Goal: Task Accomplishment & Management: Use online tool/utility

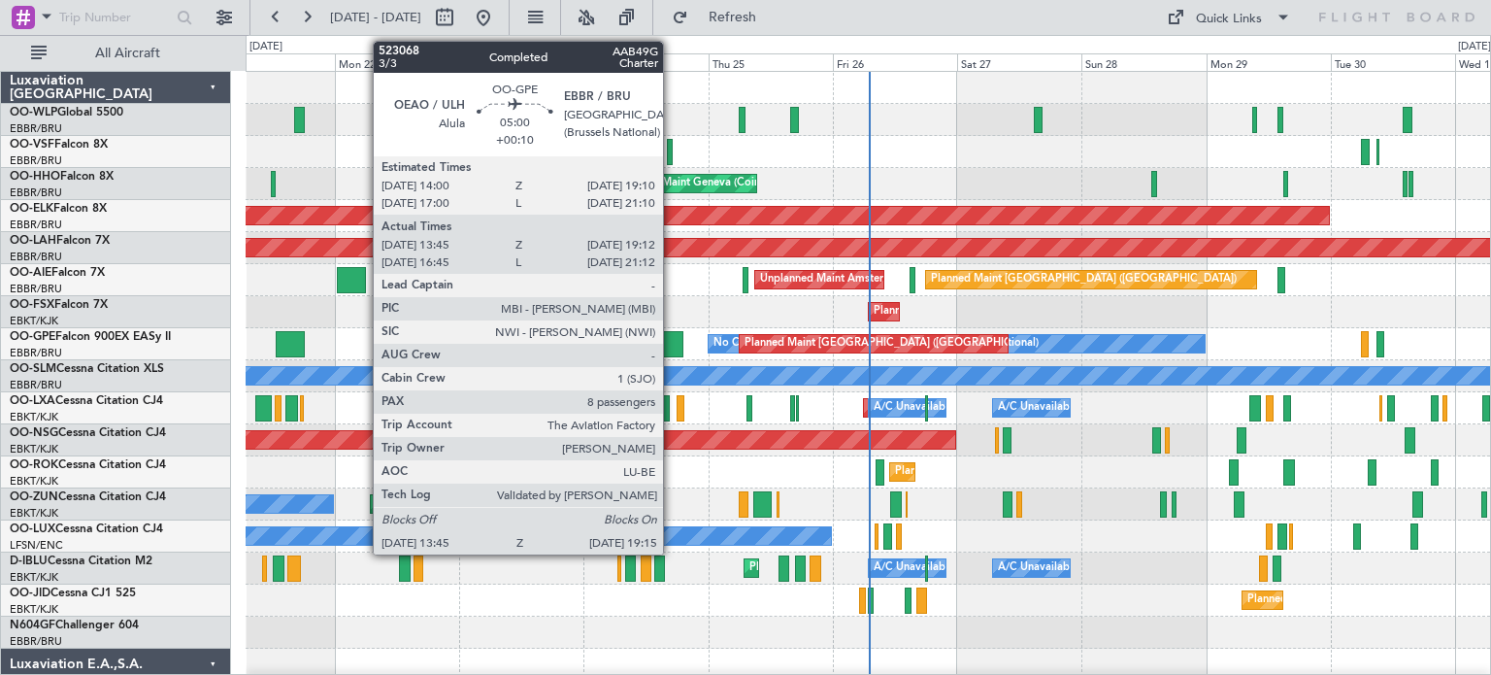
click at [672, 337] on div at bounding box center [668, 344] width 29 height 26
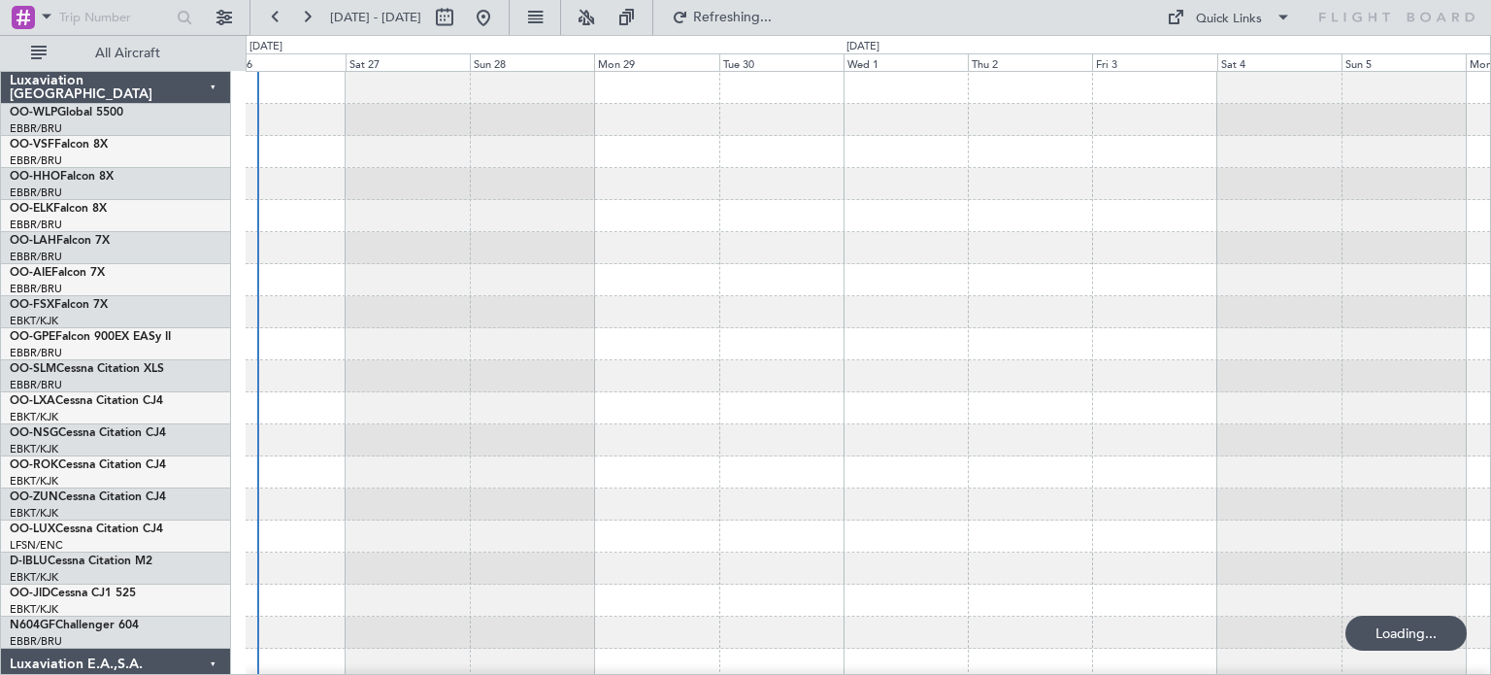
click at [381, 313] on div at bounding box center [868, 600] width 1245 height 1057
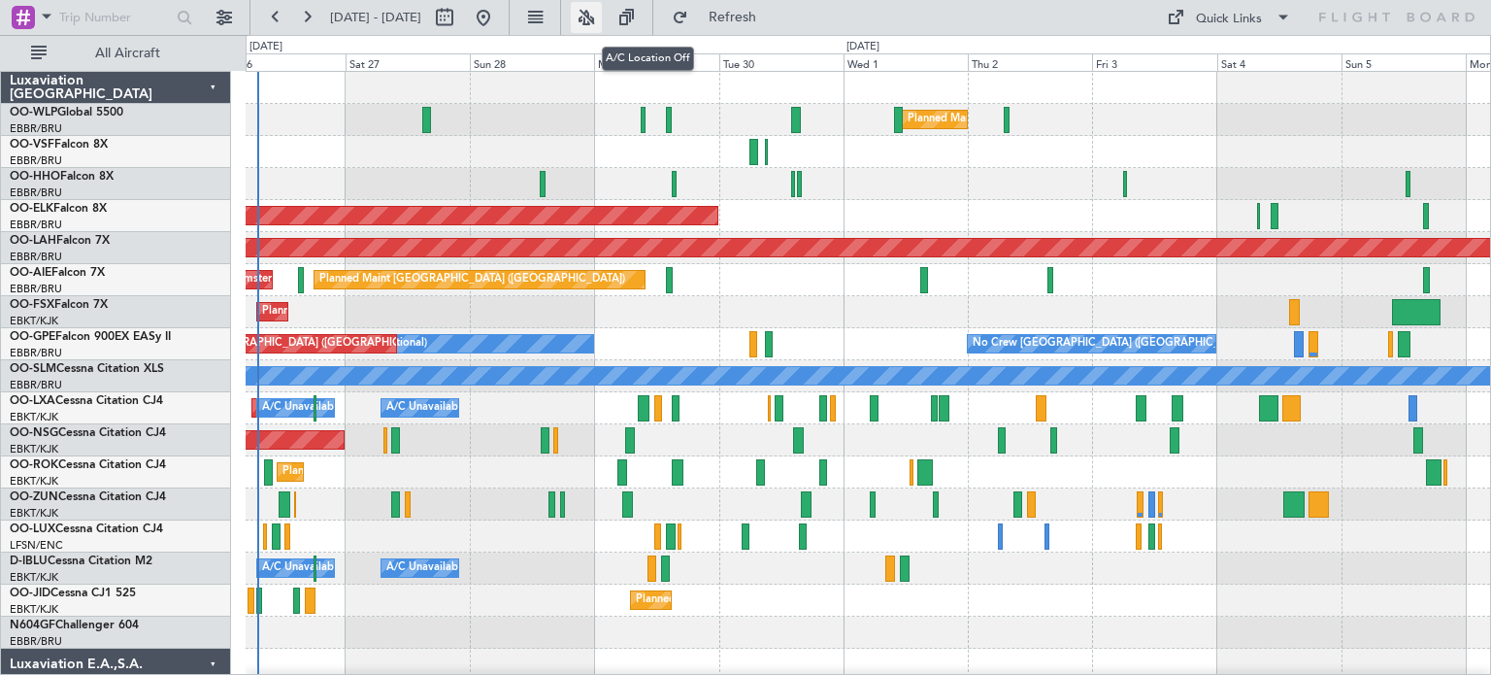
click at [602, 20] on button at bounding box center [586, 17] width 31 height 31
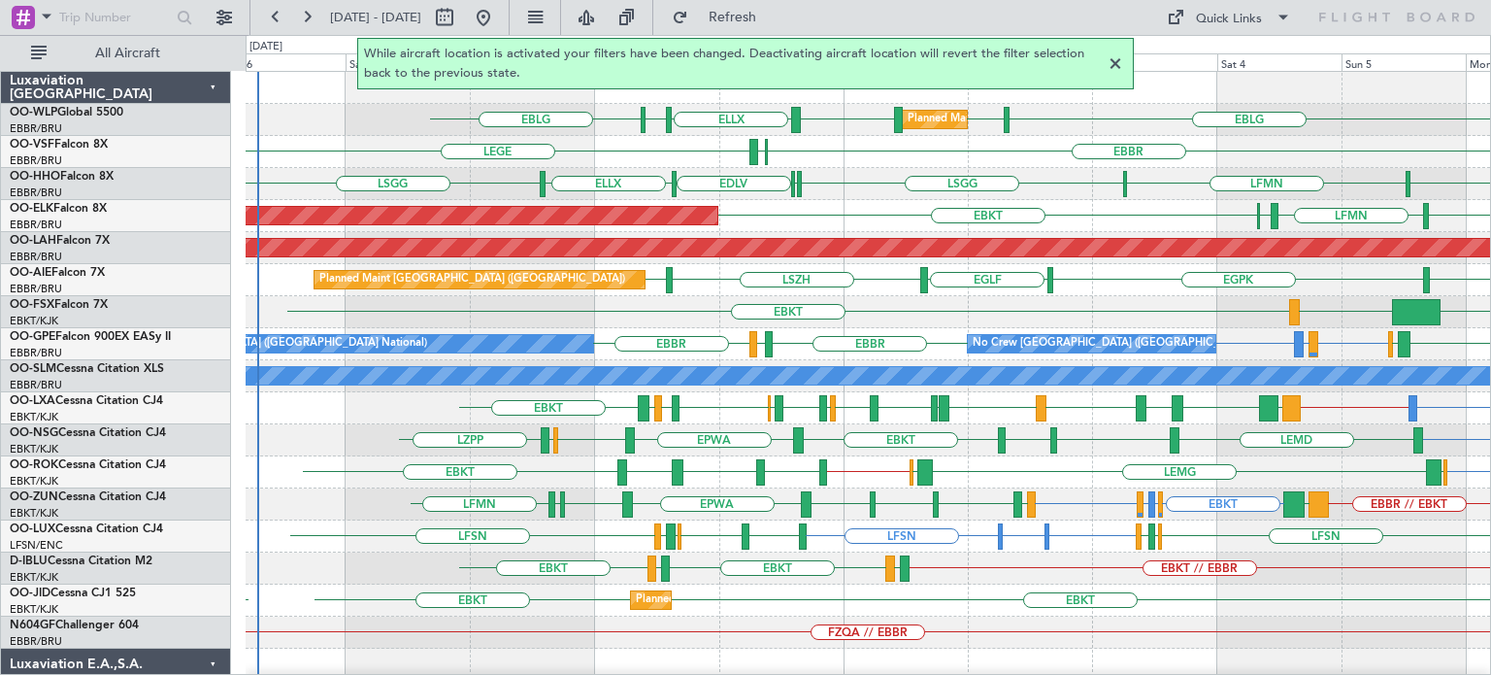
click at [1115, 61] on div at bounding box center [1115, 63] width 23 height 23
